Goal: Task Accomplishment & Management: Manage account settings

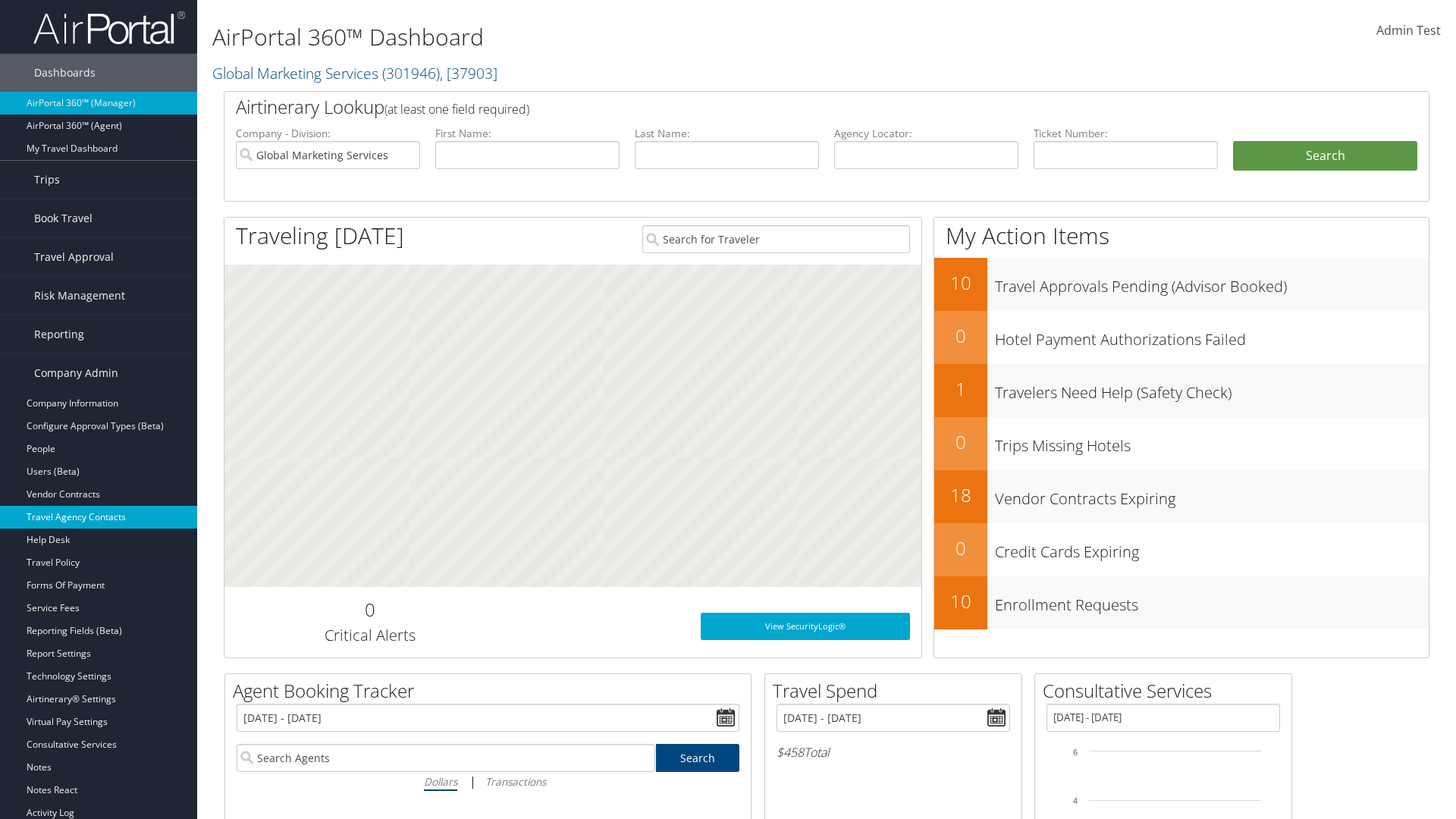
click at [98, 517] on link "Travel Agency Contacts" at bounding box center [98, 517] width 197 height 23
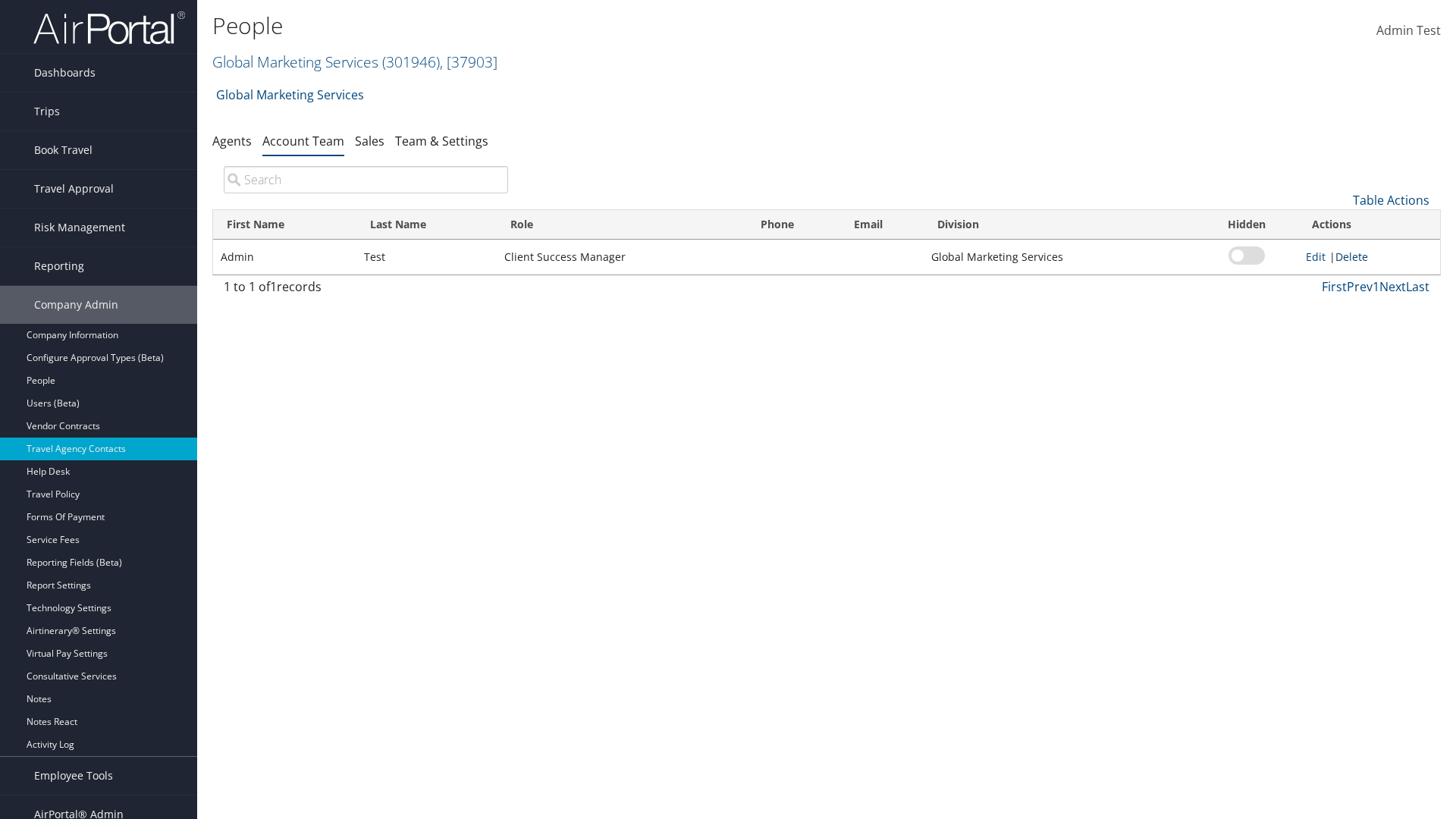
click at [1355, 257] on link "Delete" at bounding box center [1351, 257] width 32 height 15
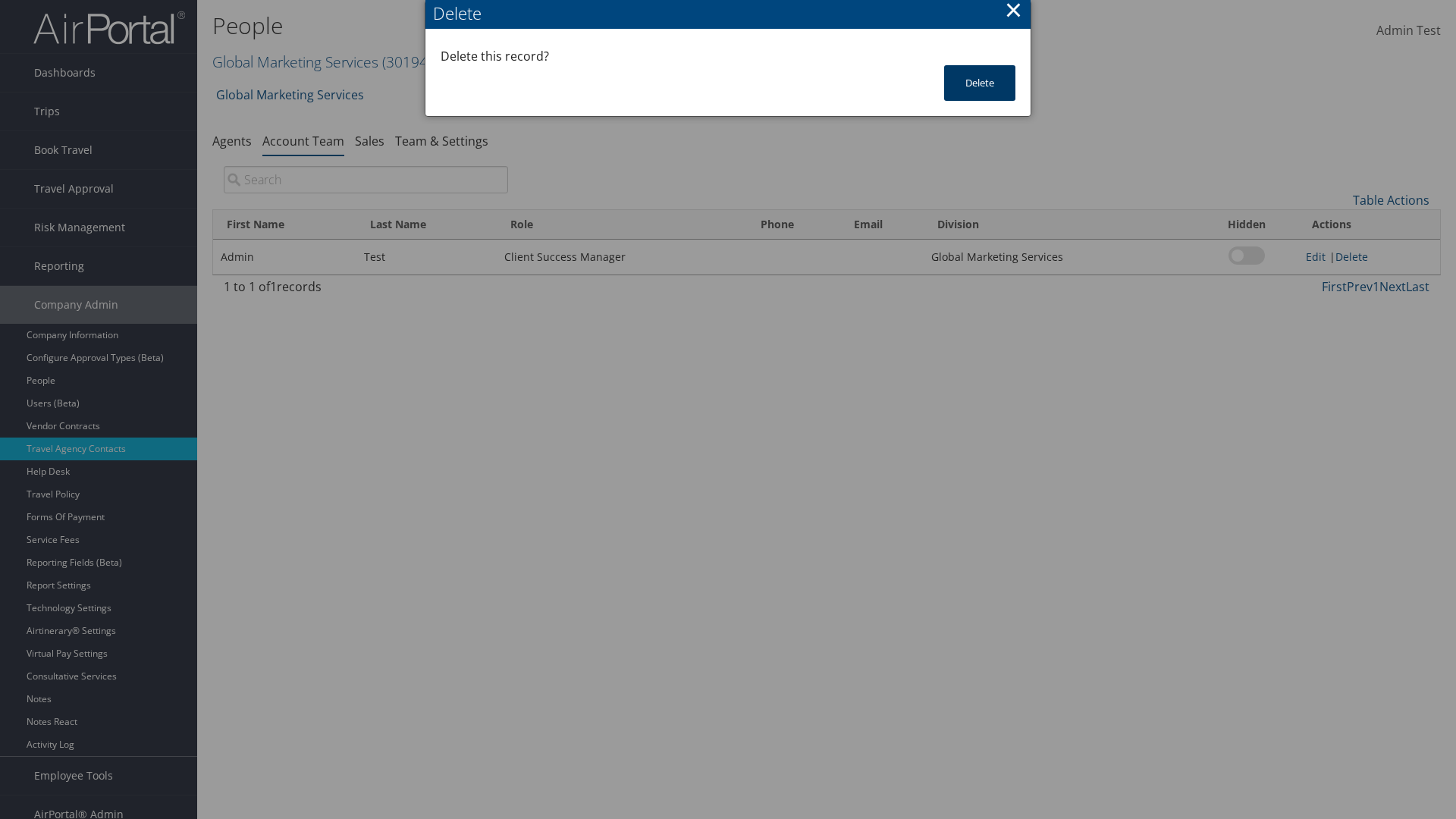
click at [980, 83] on button "Delete" at bounding box center [979, 83] width 71 height 36
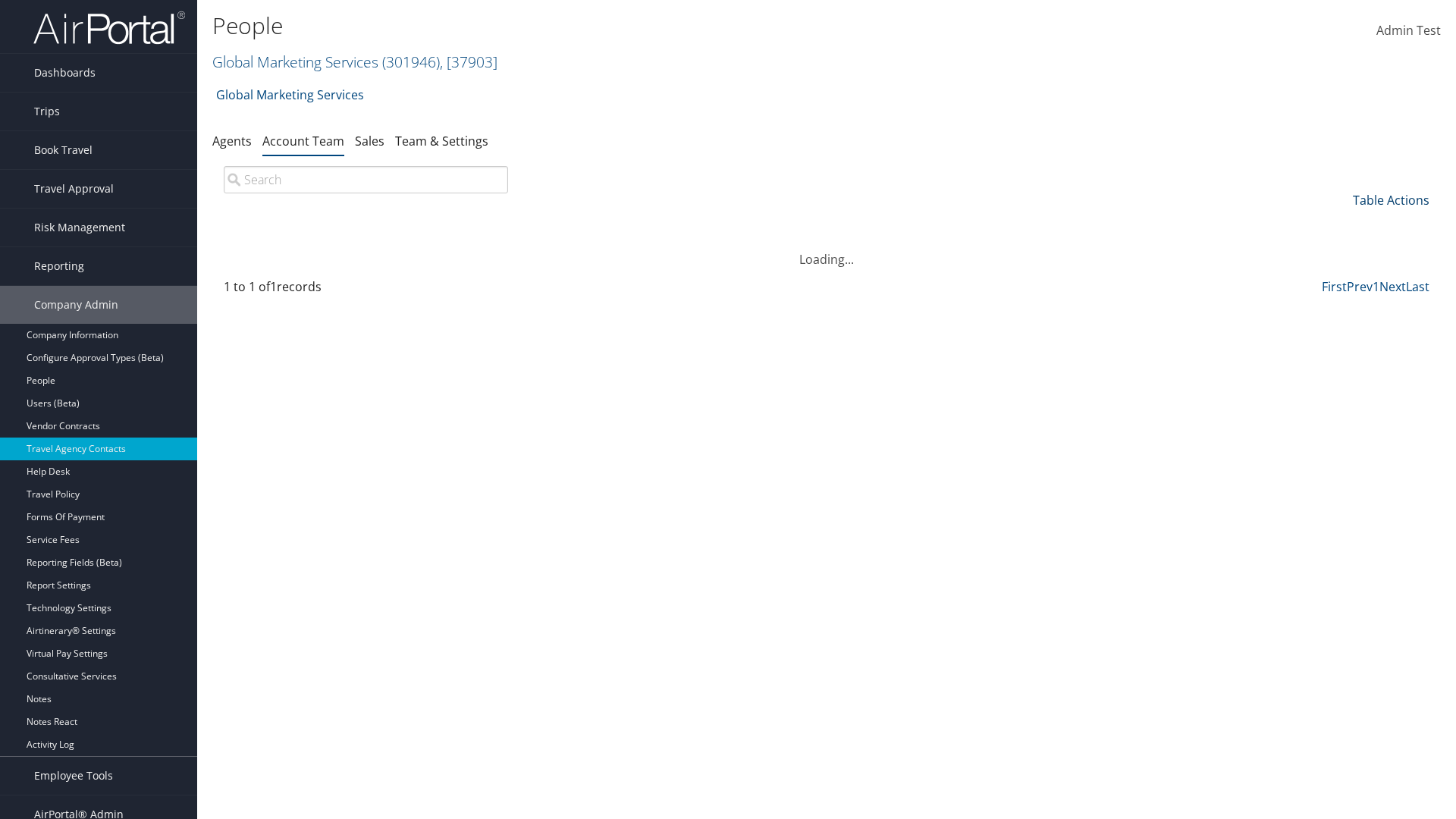
scroll to position [15, 0]
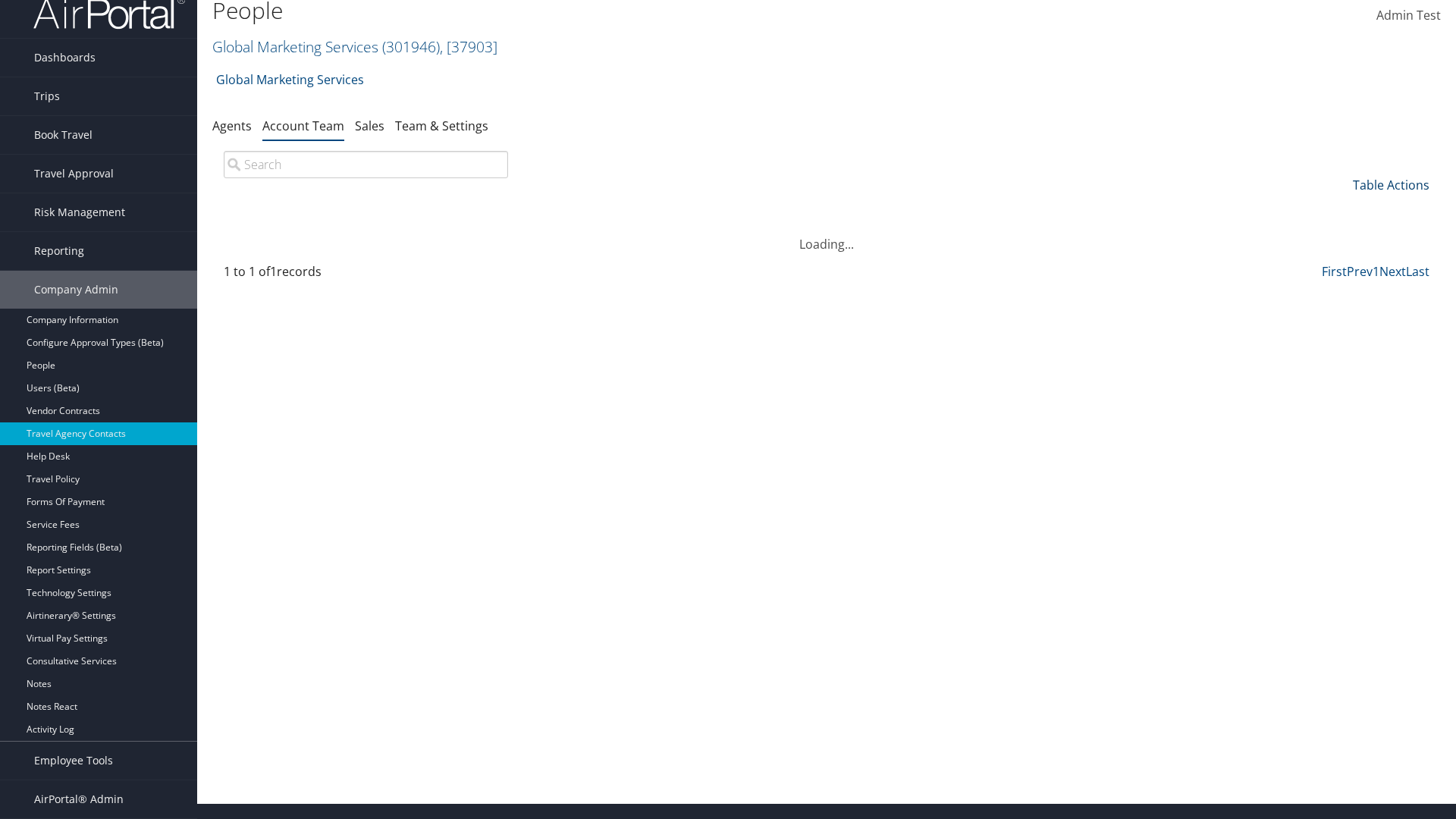
click at [1391, 185] on link "Table Actions" at bounding box center [1391, 185] width 76 height 17
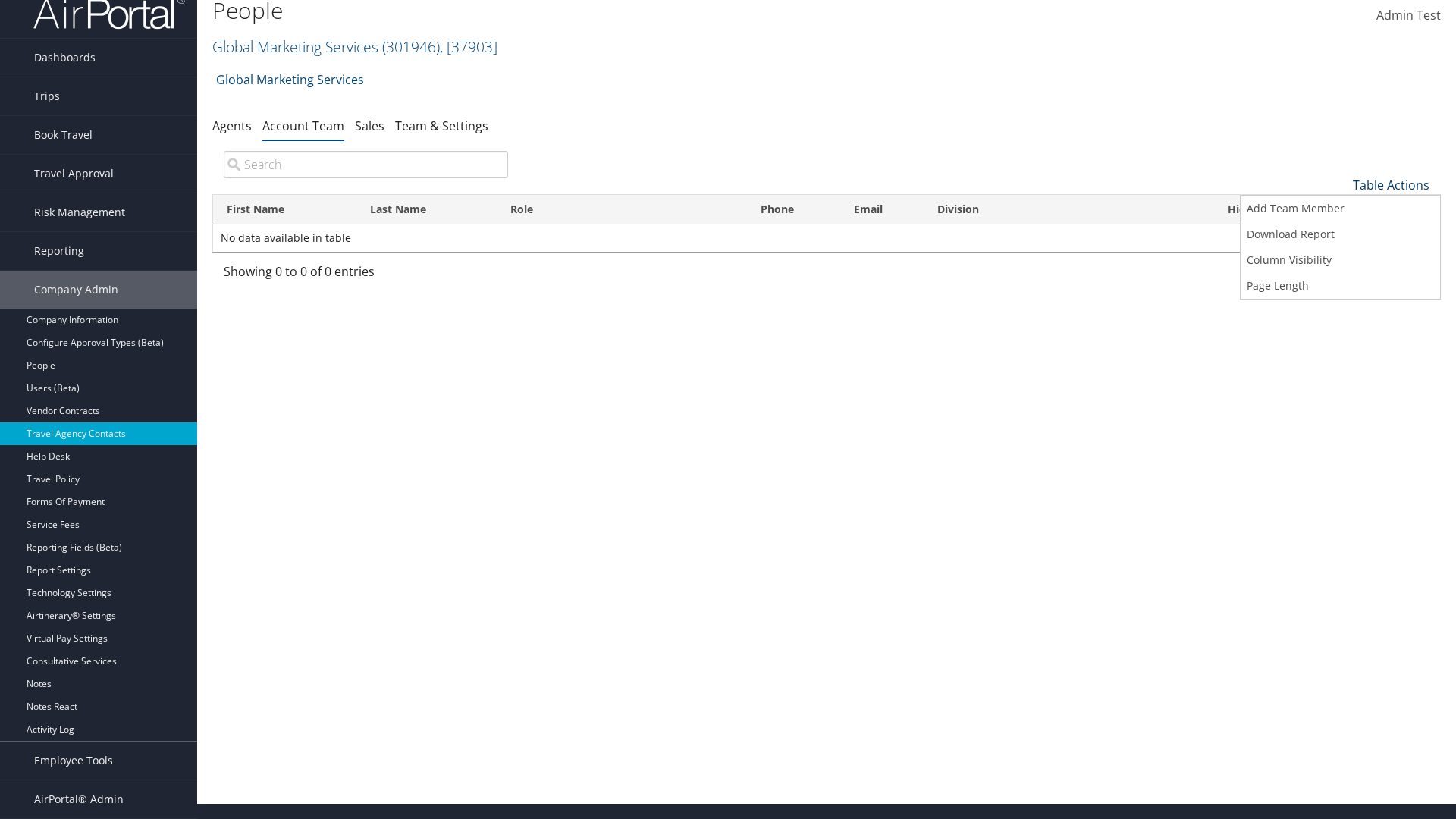
click at [1340, 209] on link "Add Team Member" at bounding box center [1340, 209] width 200 height 26
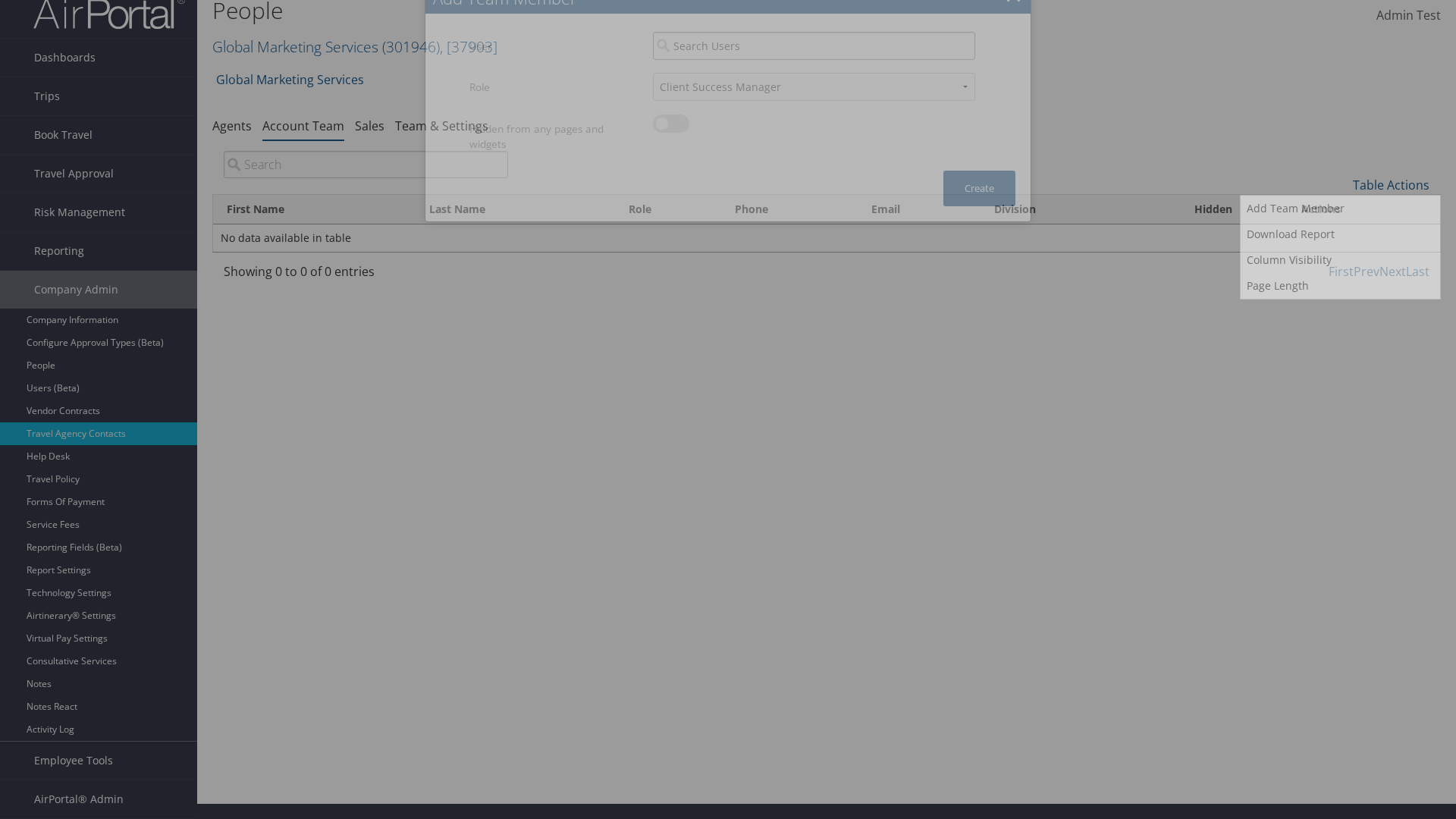
click at [814, 60] on input "search" at bounding box center [815, 46] width 322 height 28
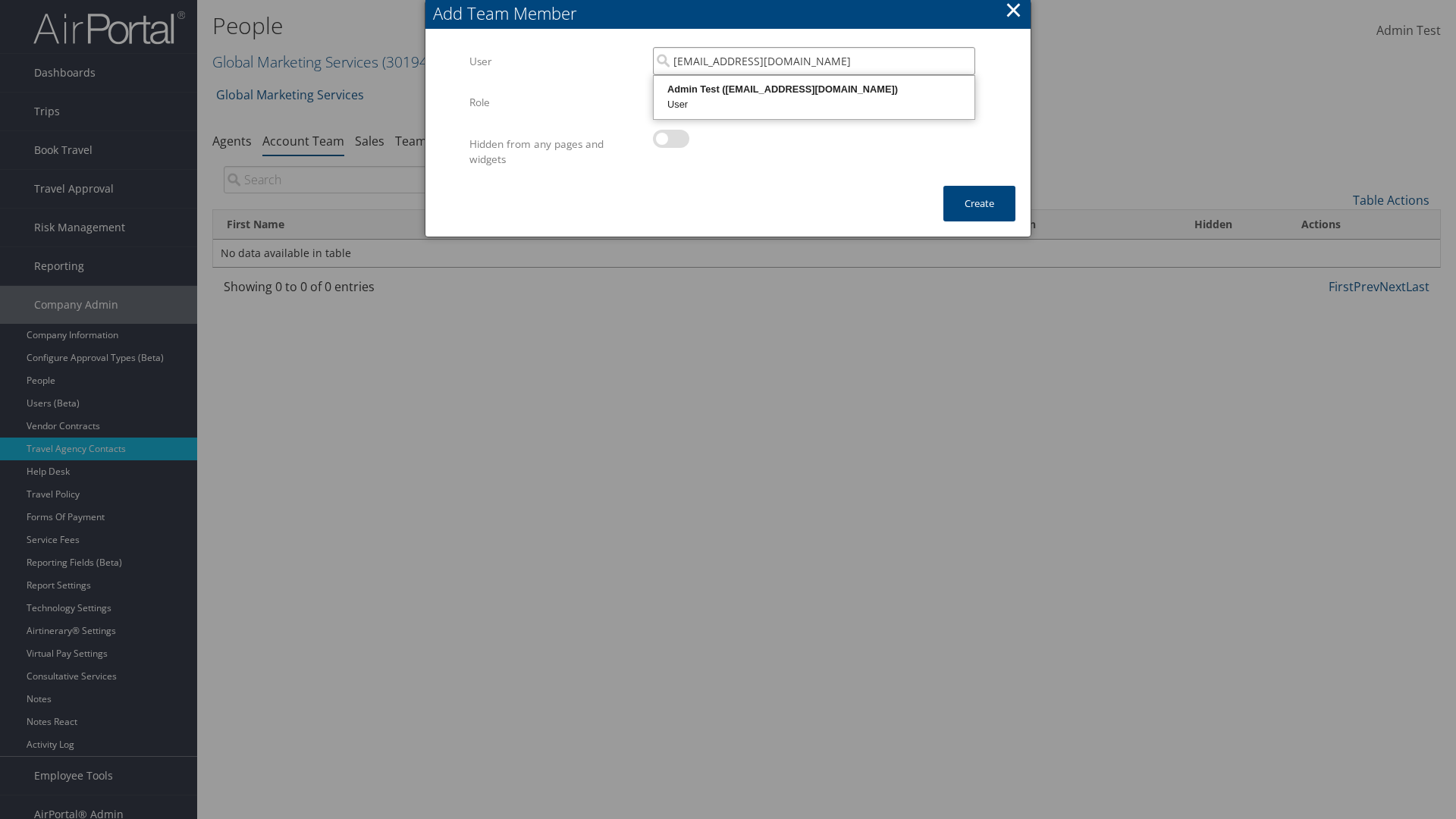
click at [814, 97] on div "User" at bounding box center [815, 104] width 317 height 15
type input "Admin Test"
click at [979, 203] on button "Create" at bounding box center [979, 203] width 72 height 36
